Goal: Obtain resource: Download file/media

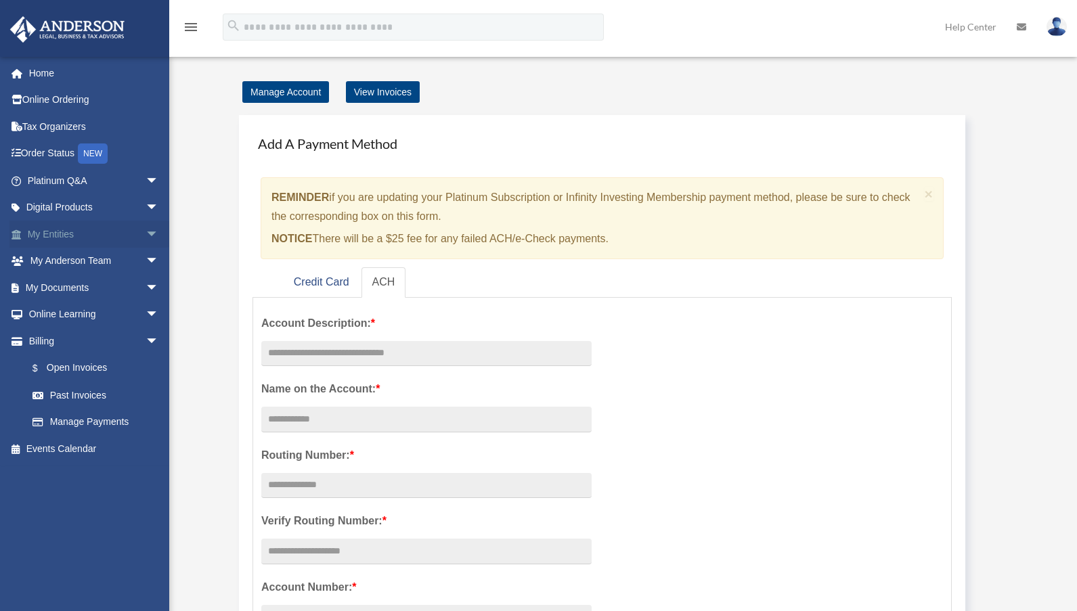
click at [66, 232] on link "My Entities arrow_drop_down" at bounding box center [94, 234] width 170 height 27
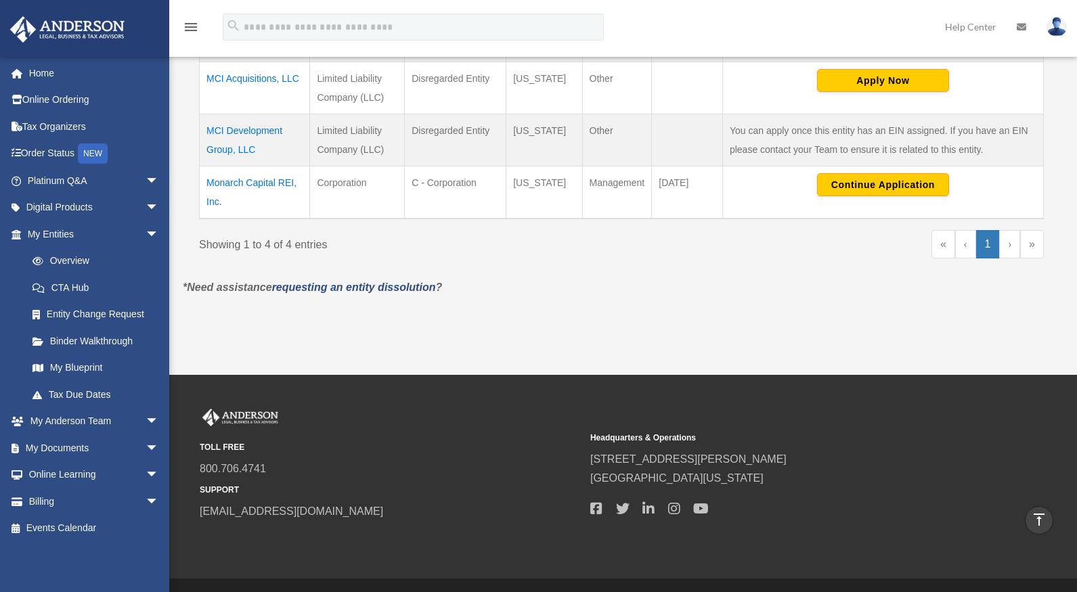
scroll to position [225, 0]
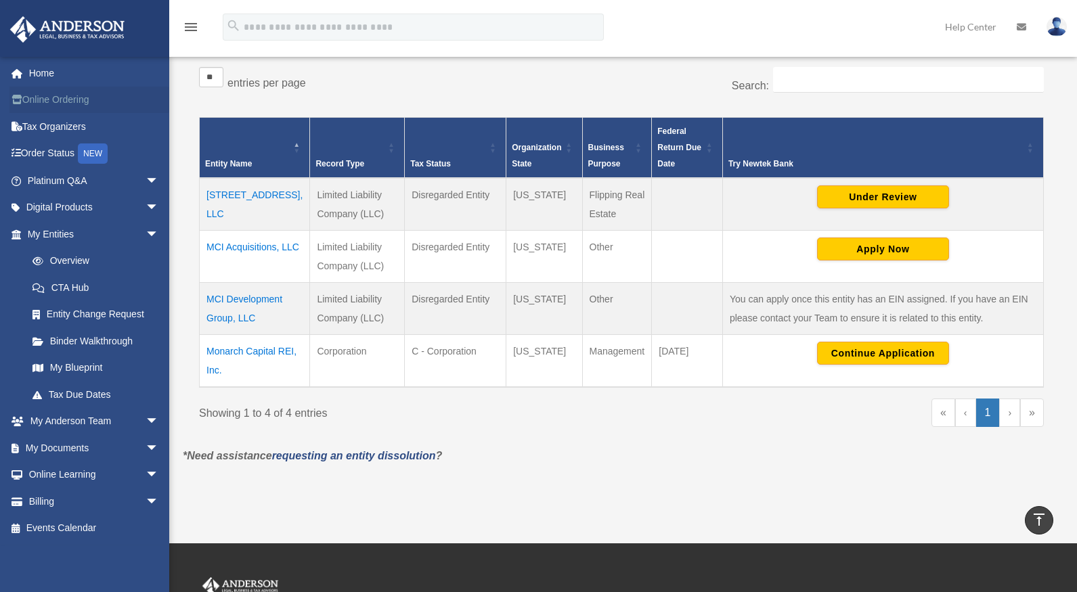
click at [63, 98] on link "Online Ordering" at bounding box center [94, 100] width 170 height 27
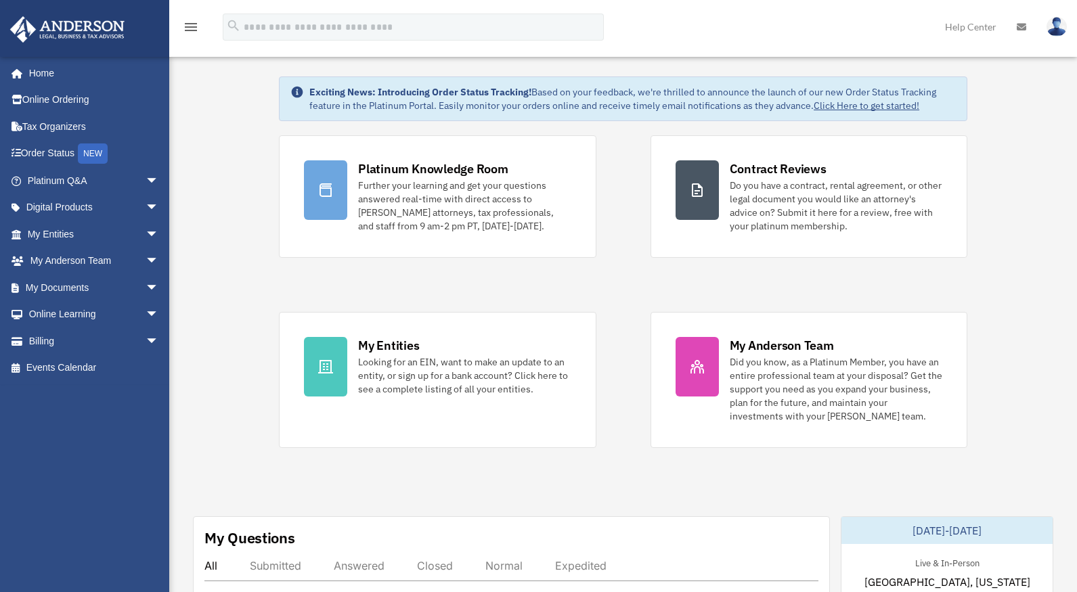
scroll to position [1, 0]
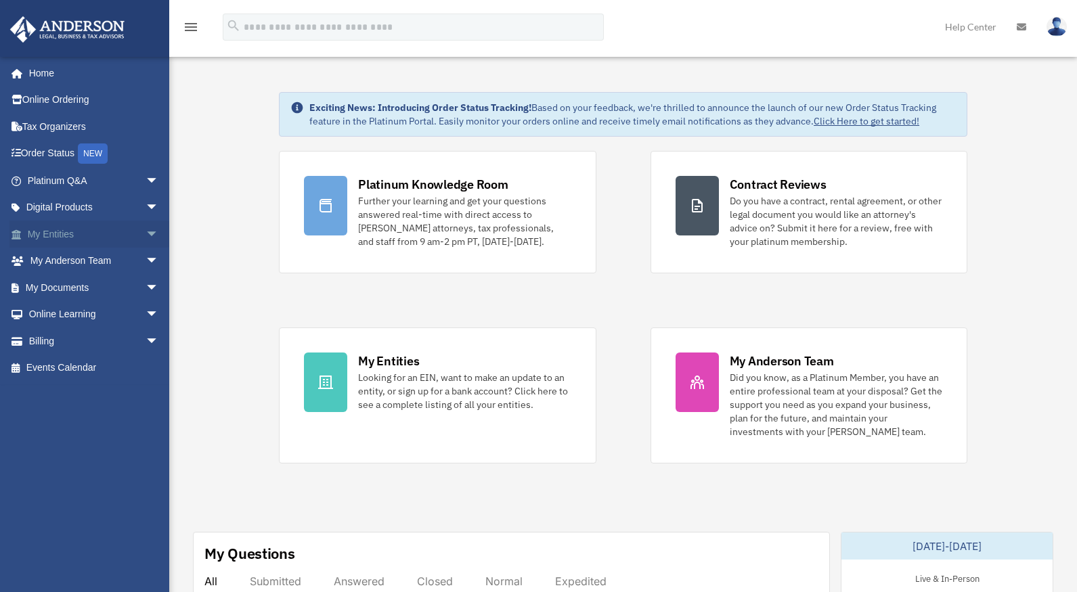
click at [146, 238] on span "arrow_drop_down" at bounding box center [159, 235] width 27 height 28
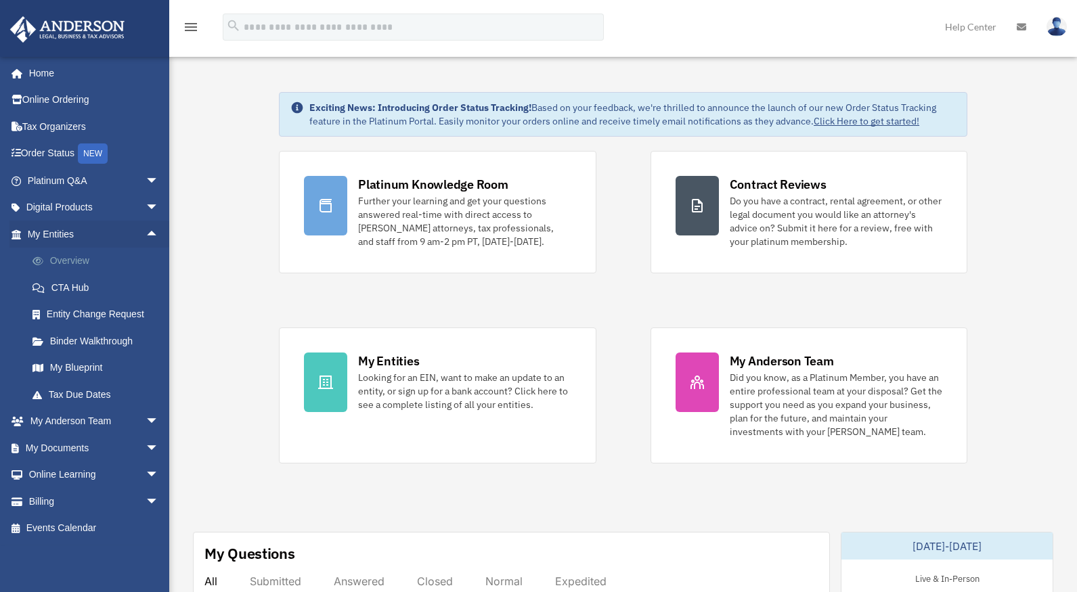
click at [77, 263] on link "Overview" at bounding box center [99, 261] width 160 height 27
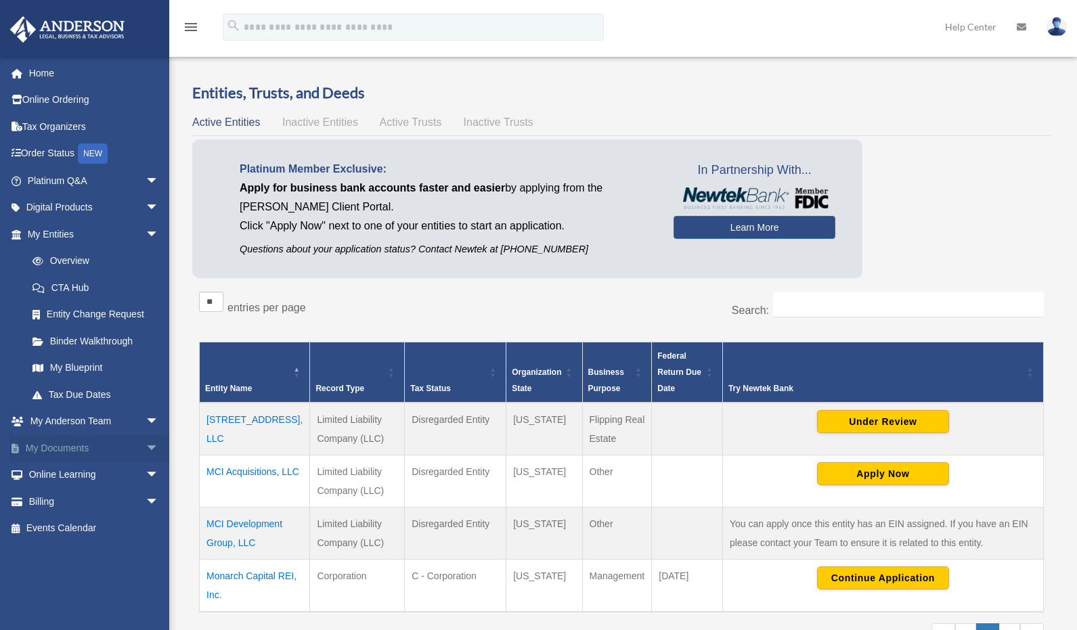
click at [146, 446] on span "arrow_drop_down" at bounding box center [159, 449] width 27 height 28
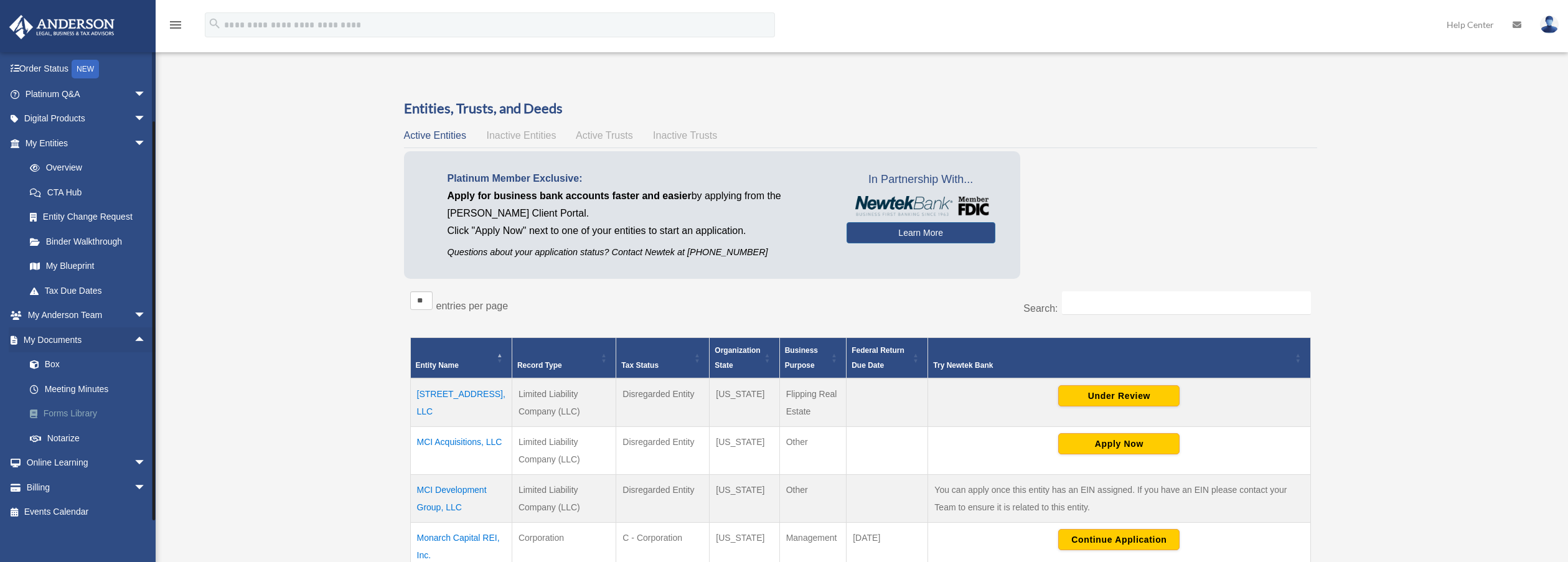
click at [77, 410] on link "Forms Library" at bounding box center [91, 414] width 147 height 25
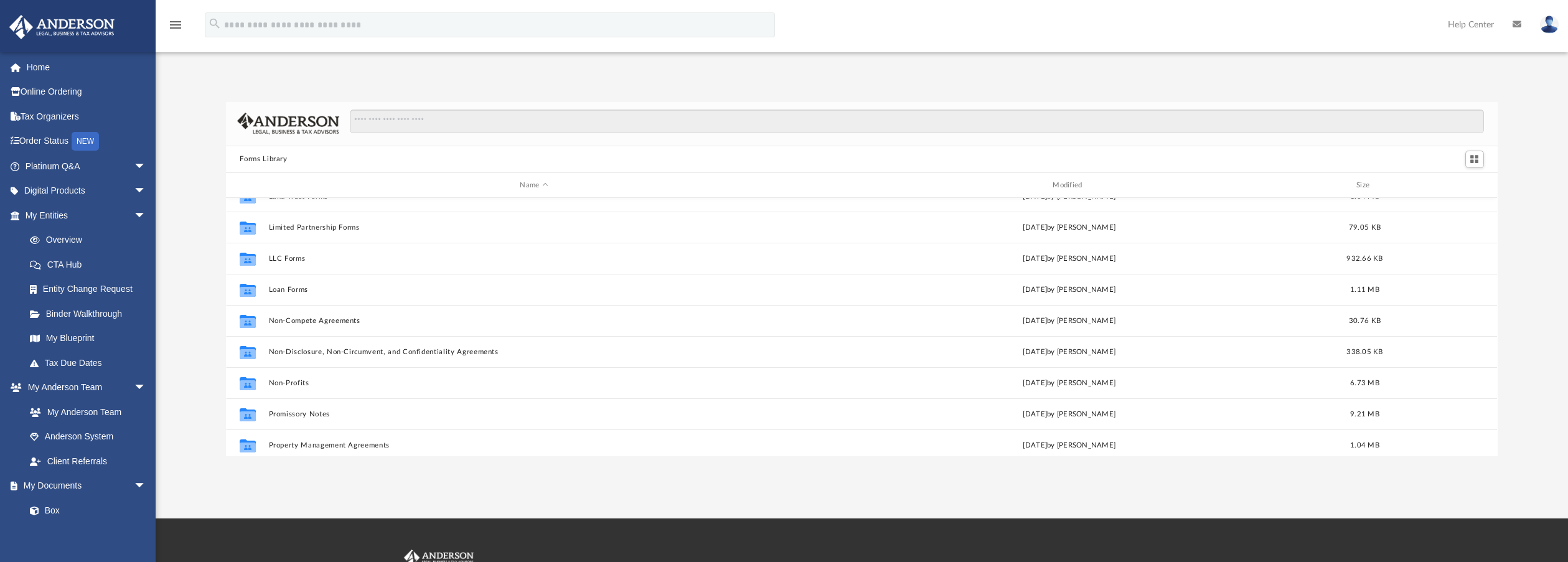
scroll to position [549, 0]
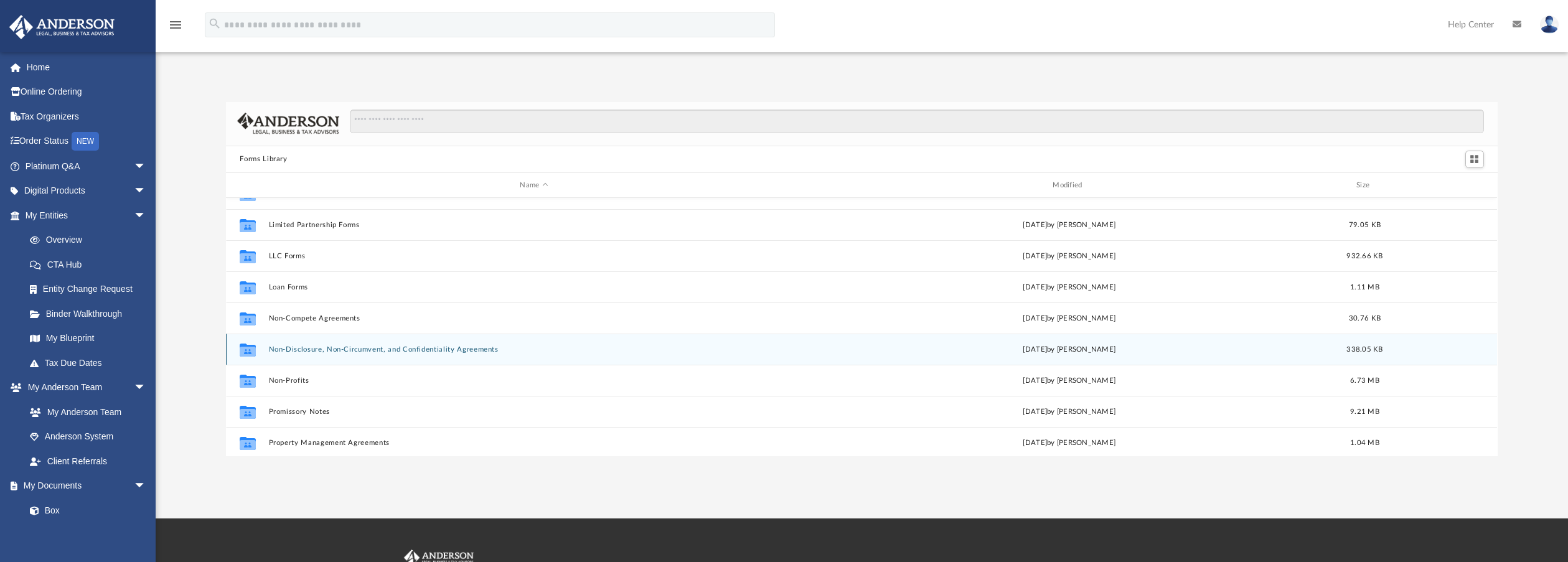
click at [291, 350] on button "Non-Disclosure, Non-Circumvent, and Confidentiality Agreements" at bounding box center [534, 350] width 530 height 8
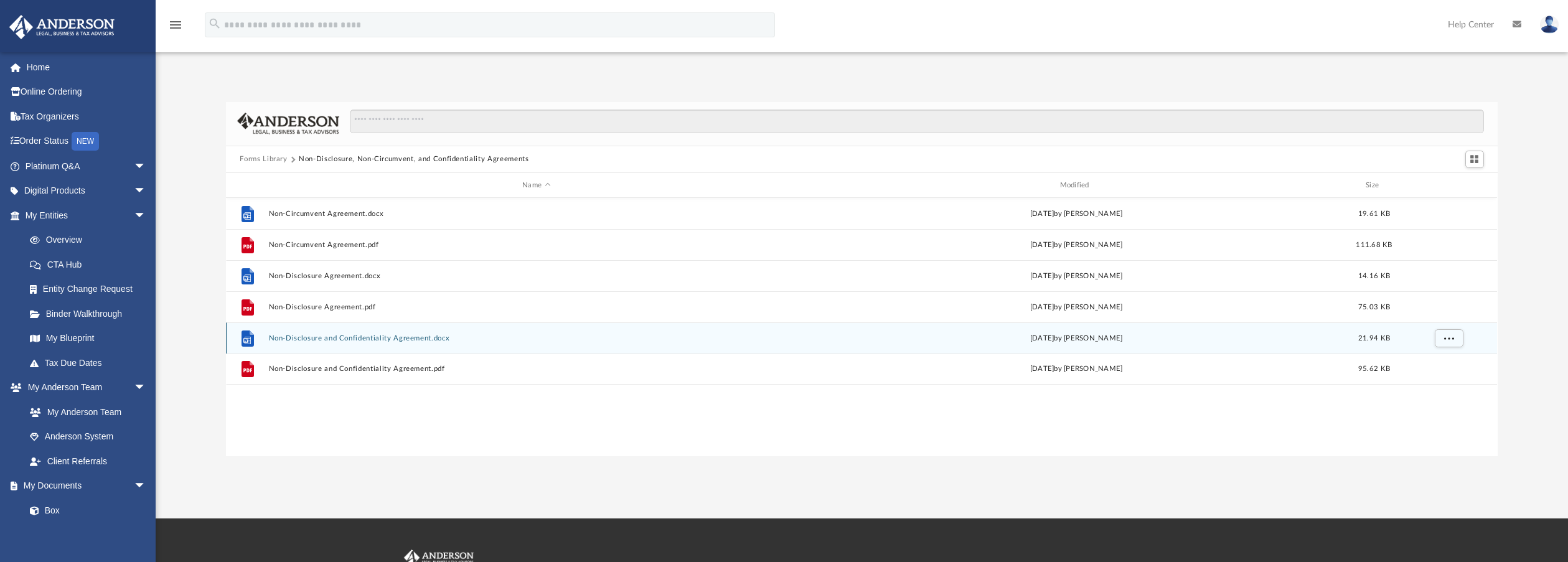
scroll to position [0, 0]
click at [312, 338] on button "Non-Disclosure and Confidentiality Agreement.docx" at bounding box center [537, 338] width 535 height 8
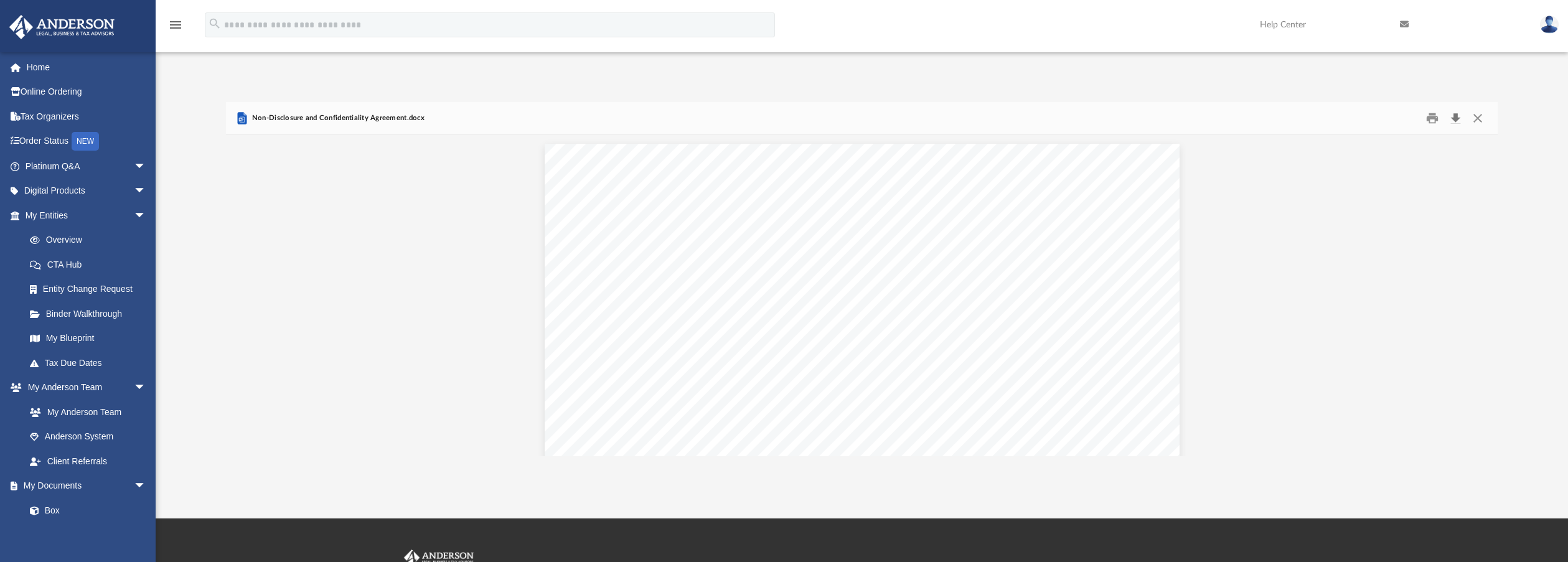
click at [1454, 120] on button "Download" at bounding box center [1456, 118] width 22 height 19
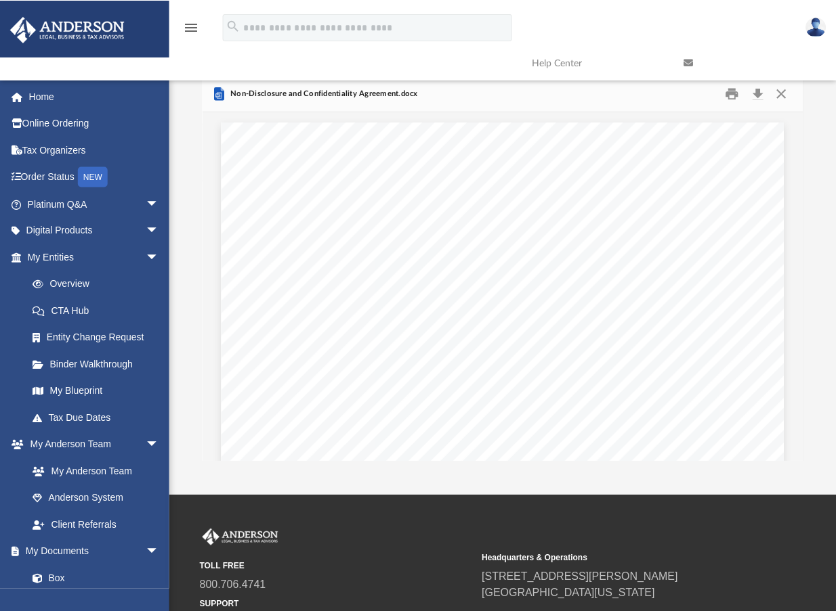
scroll to position [298, 589]
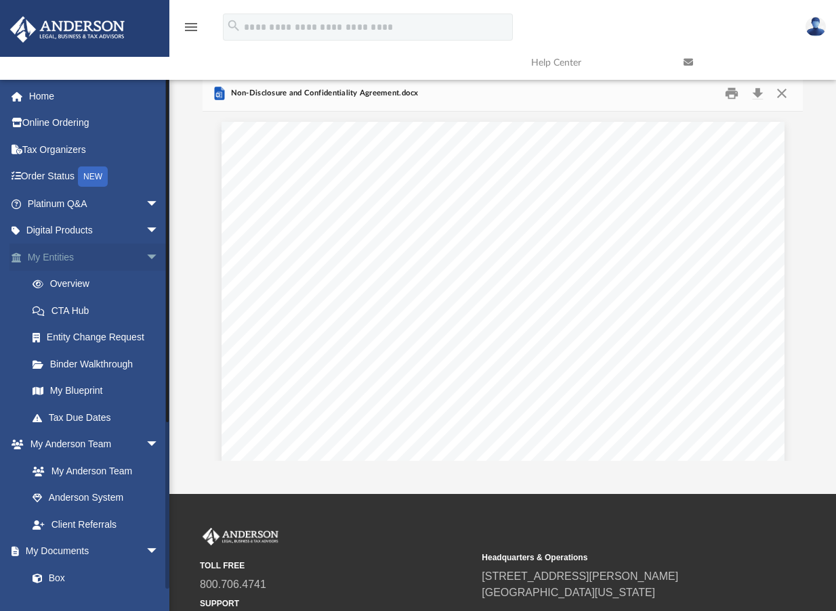
click at [58, 254] on link "My Entities arrow_drop_down" at bounding box center [94, 257] width 170 height 27
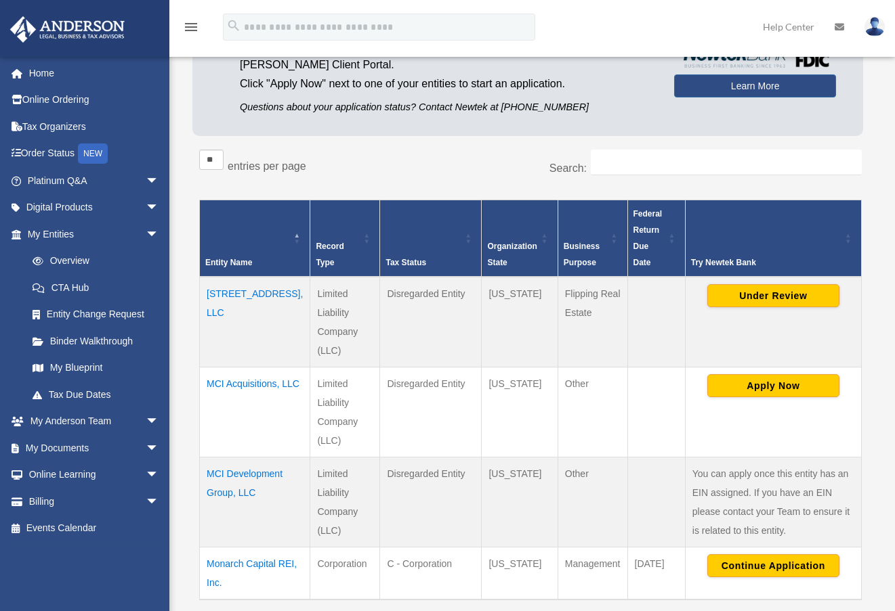
scroll to position [395, 0]
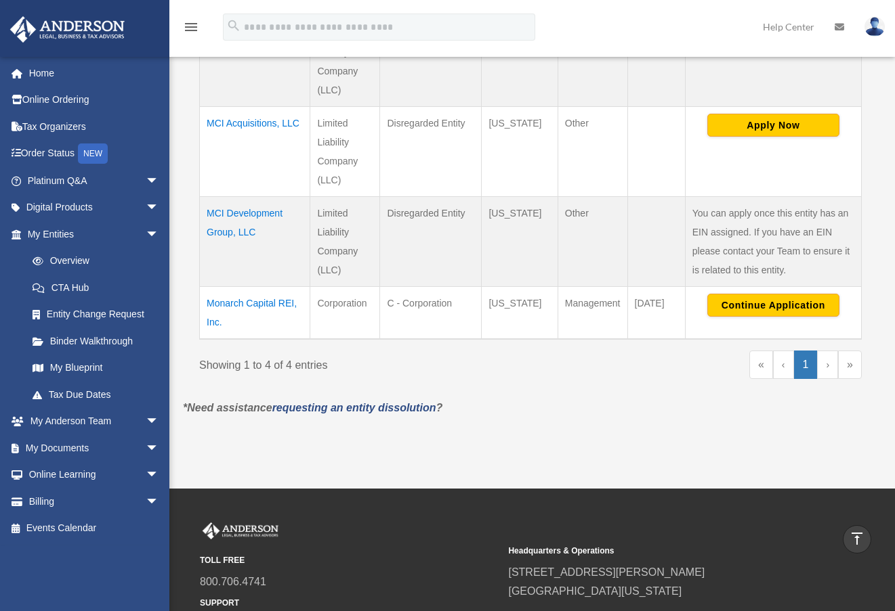
click at [233, 321] on td "Monarch Capital REI, Inc." at bounding box center [255, 312] width 110 height 53
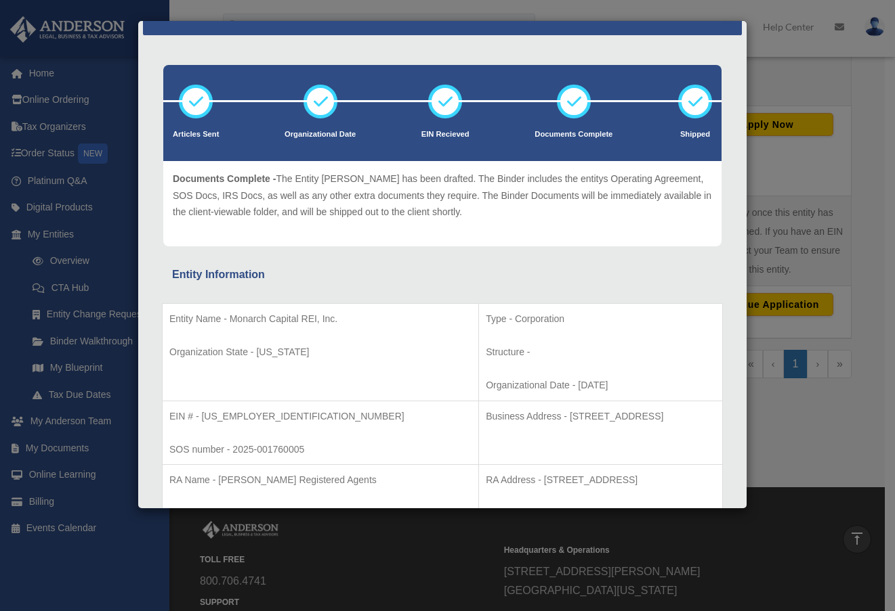
scroll to position [178, 0]
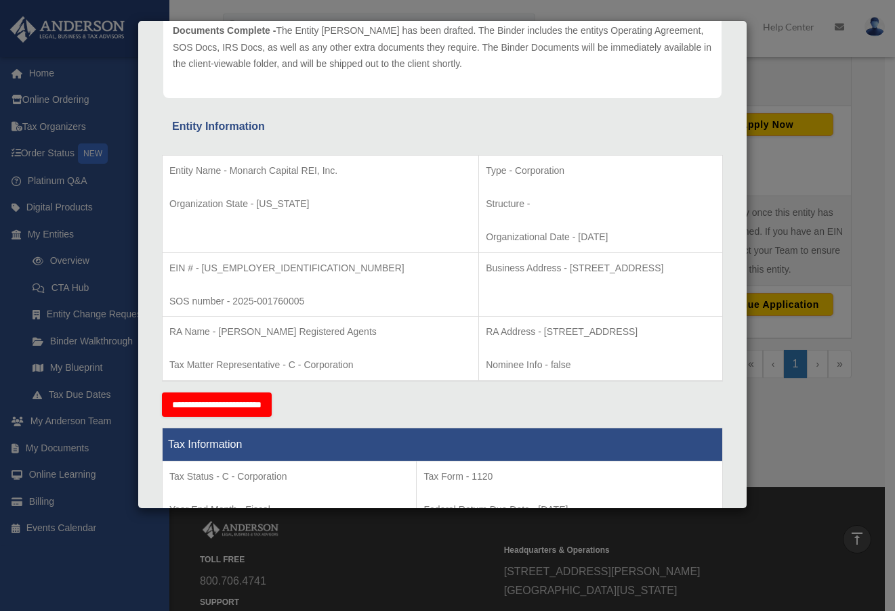
drag, startPoint x: 649, startPoint y: 265, endPoint x: 384, endPoint y: 267, distance: 264.8
click at [479, 267] on td "Business Address - [STREET_ADDRESS]" at bounding box center [601, 285] width 244 height 64
click at [696, 270] on p "Business Address - [STREET_ADDRESS]" at bounding box center [601, 268] width 230 height 17
